Goal: Navigation & Orientation: Find specific page/section

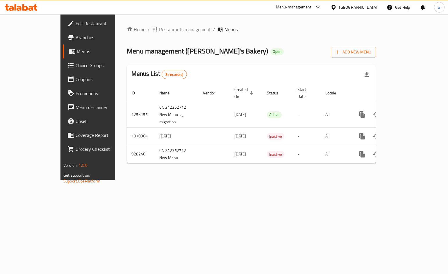
click at [77, 48] on span "Menus" at bounding box center [104, 51] width 54 height 7
click at [76, 36] on span "Branches" at bounding box center [103, 37] width 55 height 7
